Goal: Check status: Check status

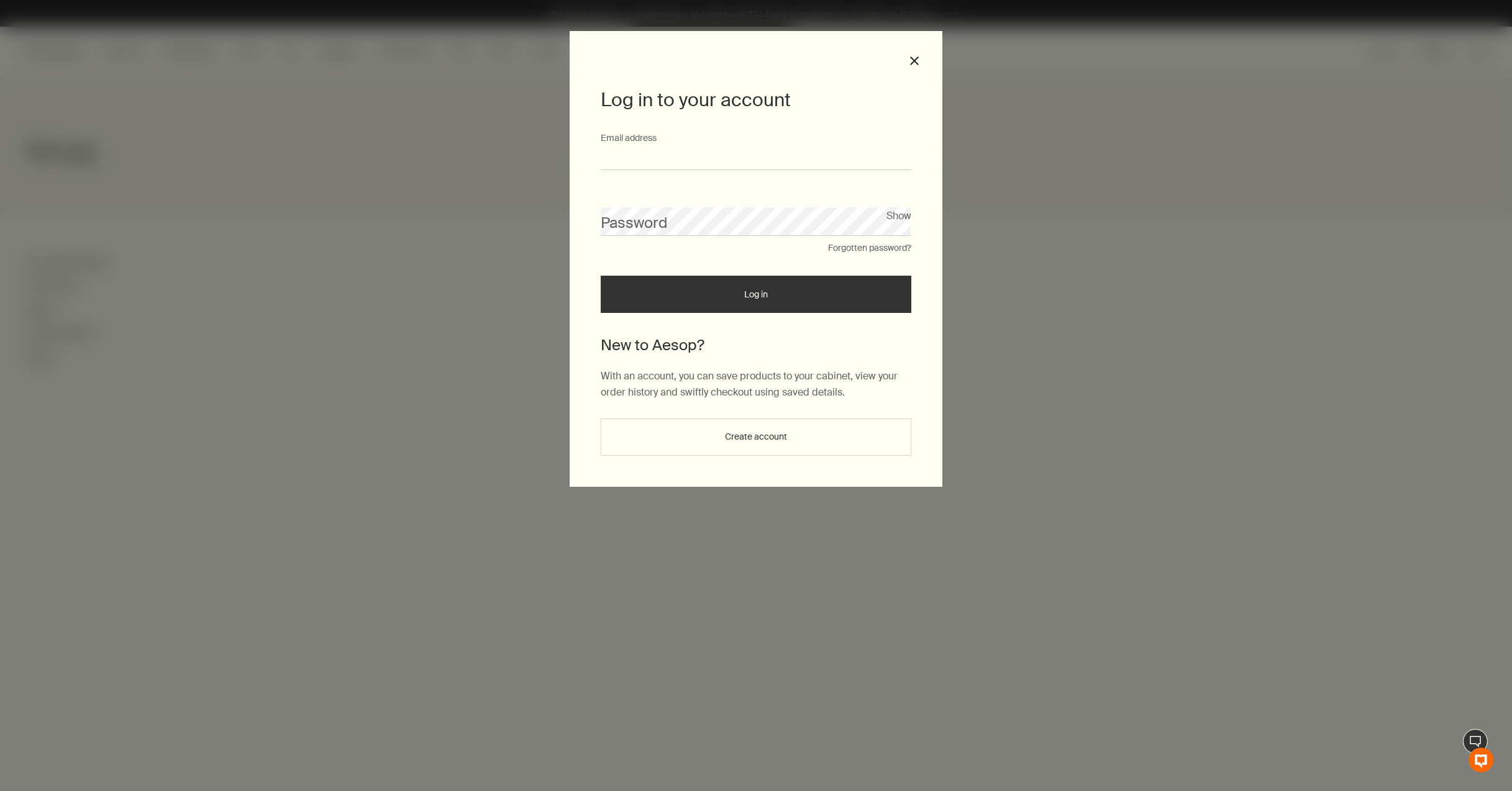
click at [790, 155] on input "Email address" at bounding box center [756, 158] width 310 height 23
type input "**********"
click at [910, 57] on button "close" at bounding box center [914, 61] width 11 height 11
